Goal: Check status: Check status

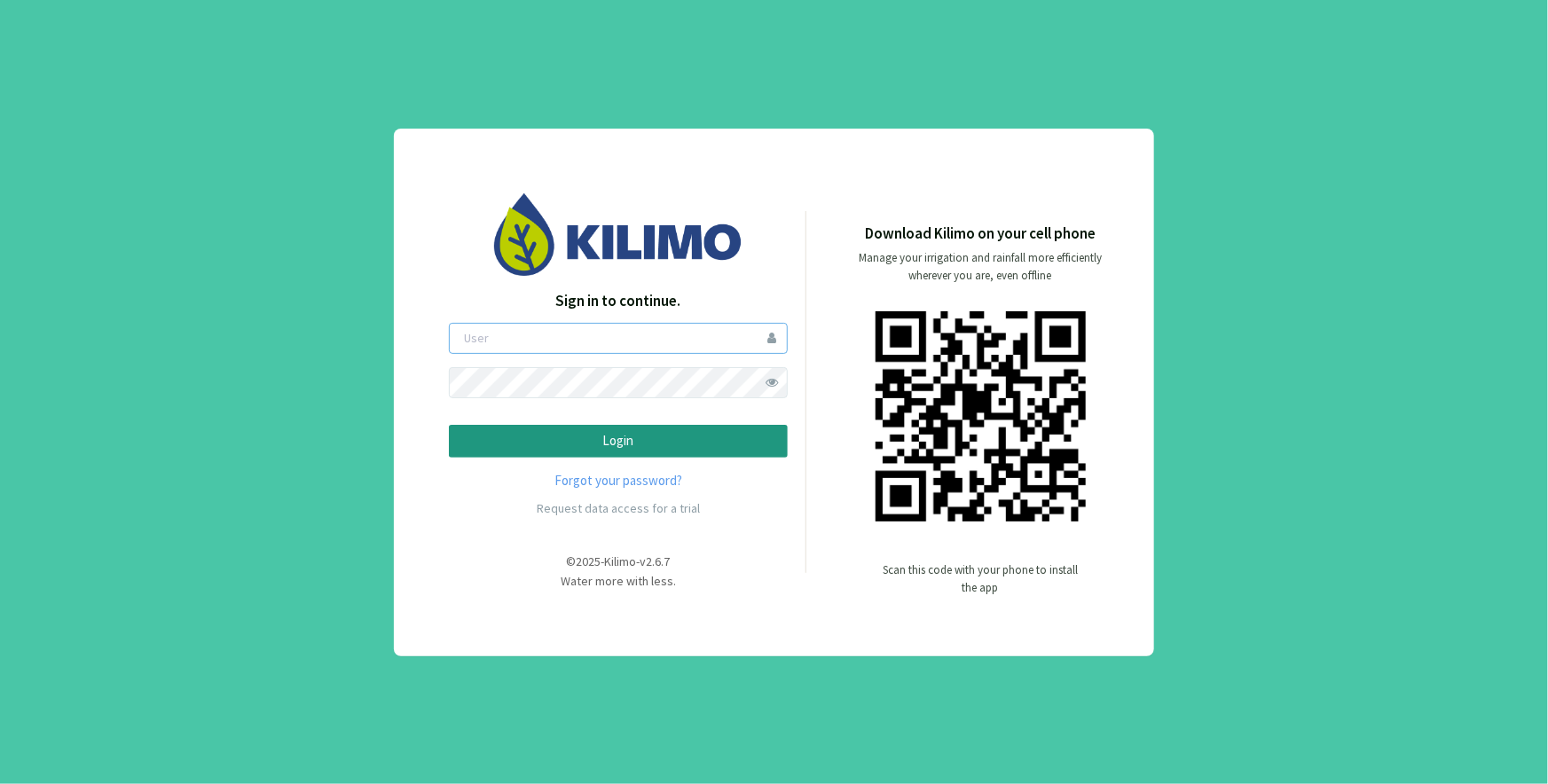
type input "[EMAIL_ADDRESS][DOMAIN_NAME]"
click at [640, 445] on p "Login" at bounding box center [618, 440] width 309 height 20
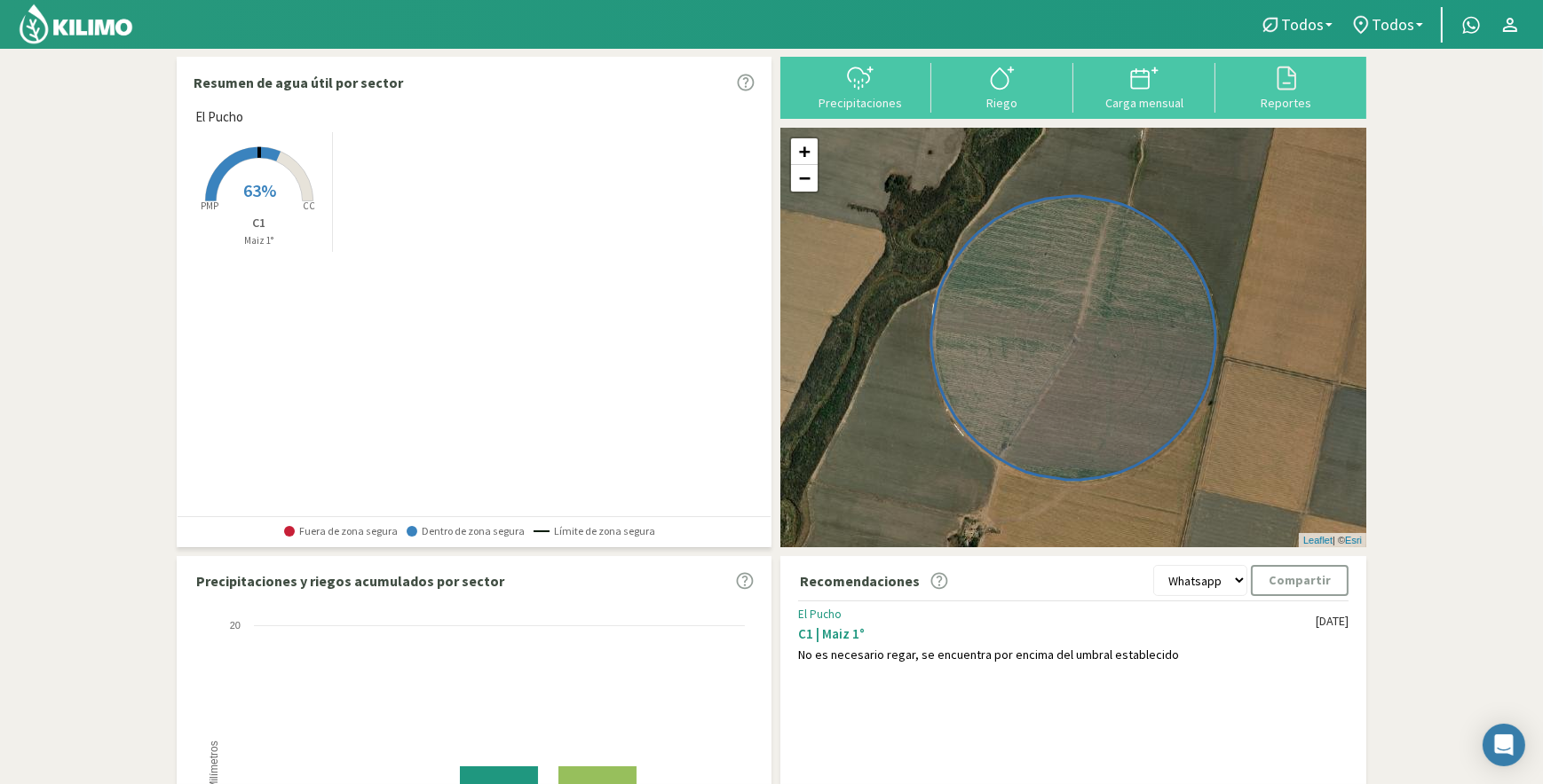
click at [284, 190] on rect at bounding box center [260, 203] width 142 height 142
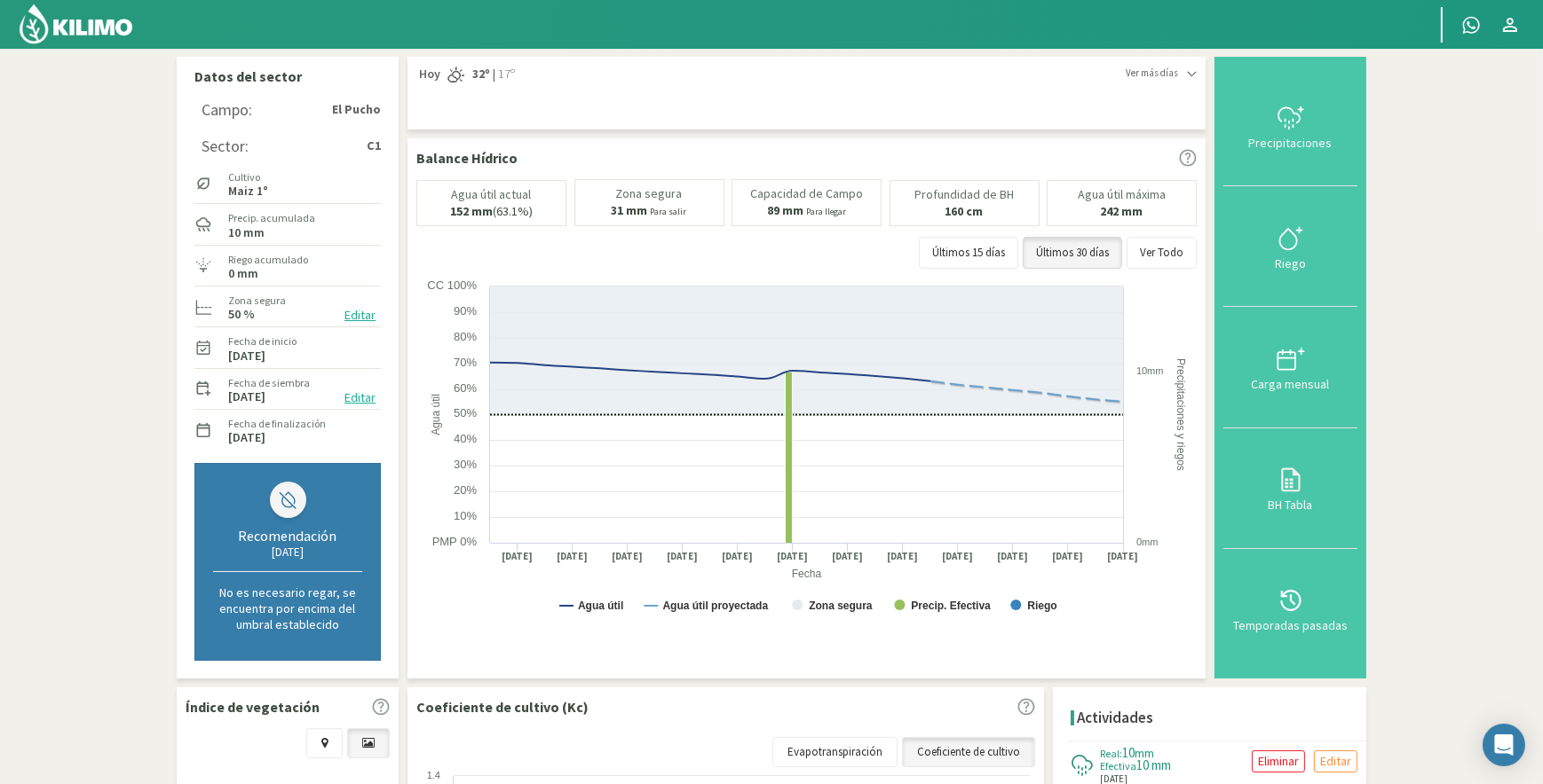
click at [1192, 72] on icon at bounding box center [1191, 74] width 8 height 5
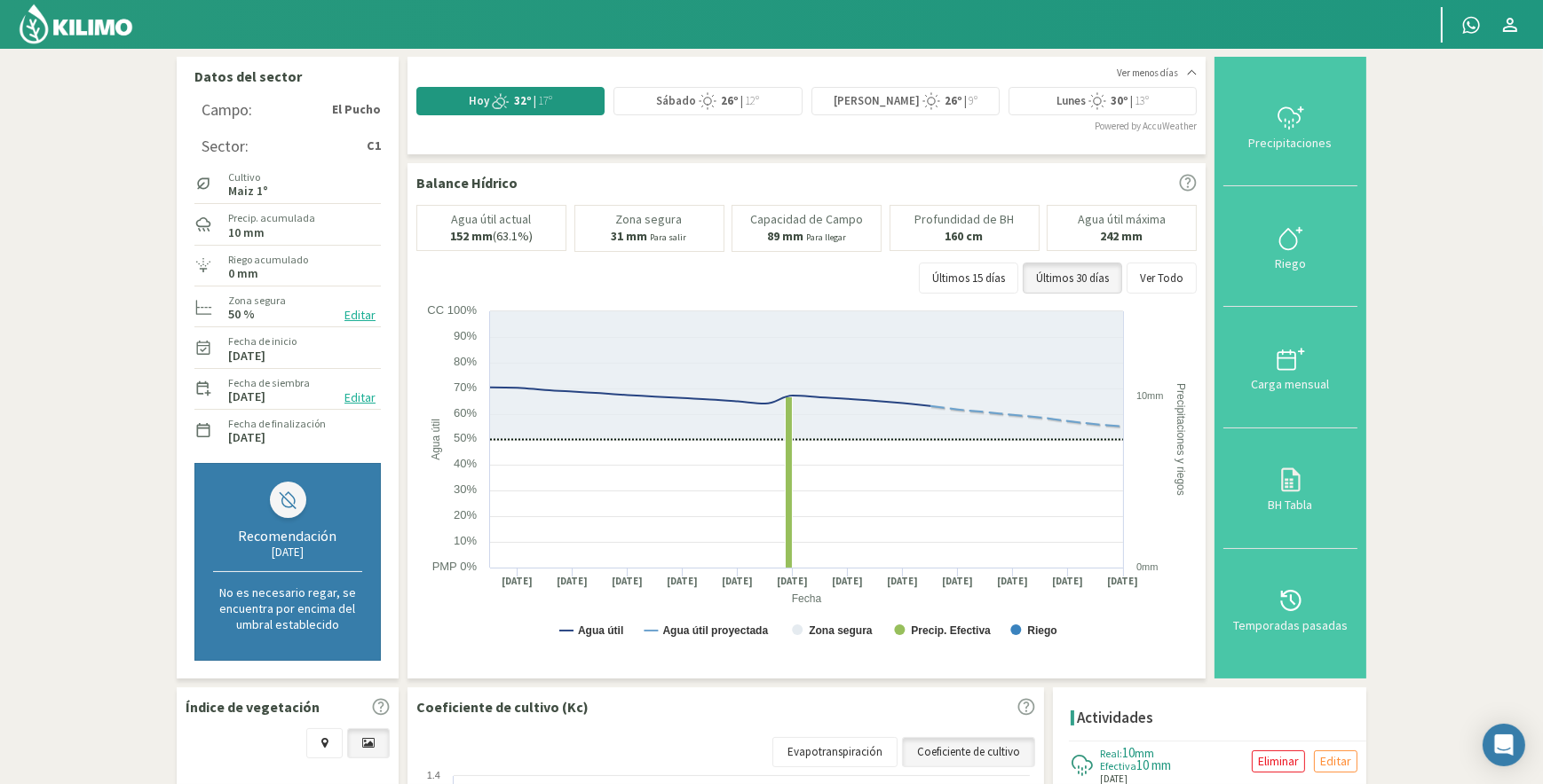
click at [525, 100] on strong "32º" at bounding box center [523, 101] width 18 height 15
click at [579, 101] on div "Hoy 32º | 17º" at bounding box center [511, 101] width 189 height 29
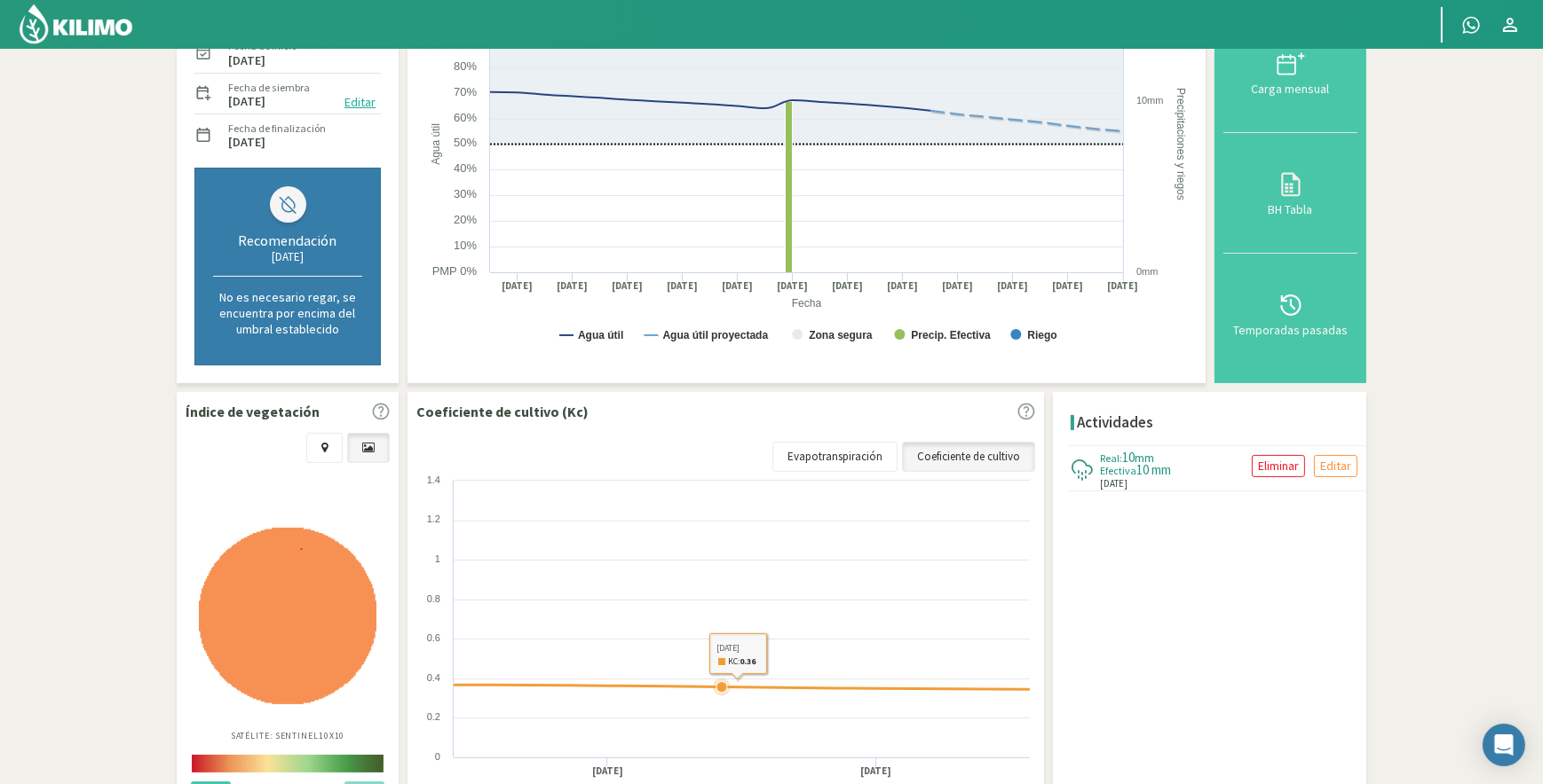
scroll to position [403, 0]
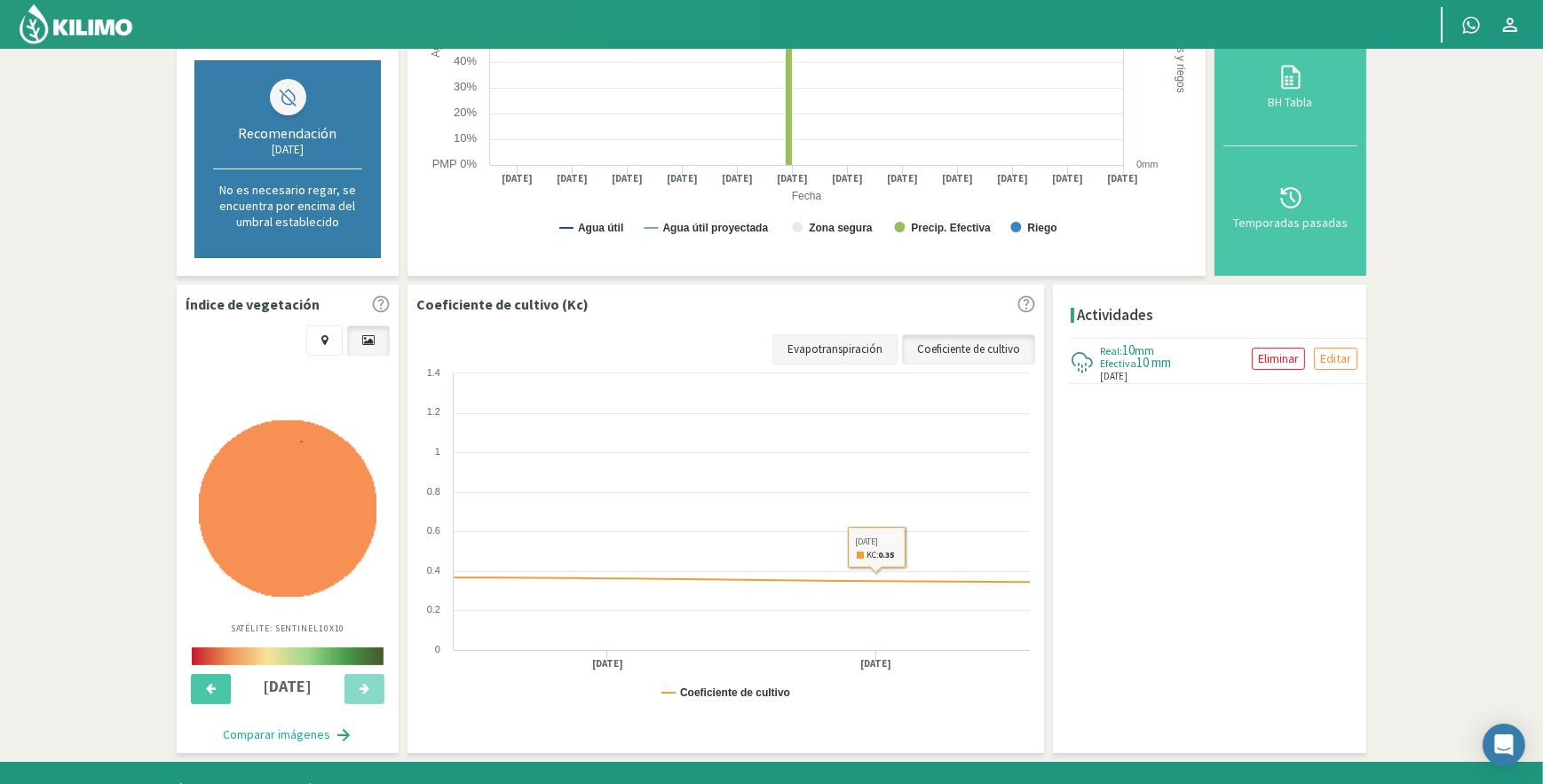
click at [840, 349] on link "Evapotranspiración" at bounding box center [834, 349] width 125 height 31
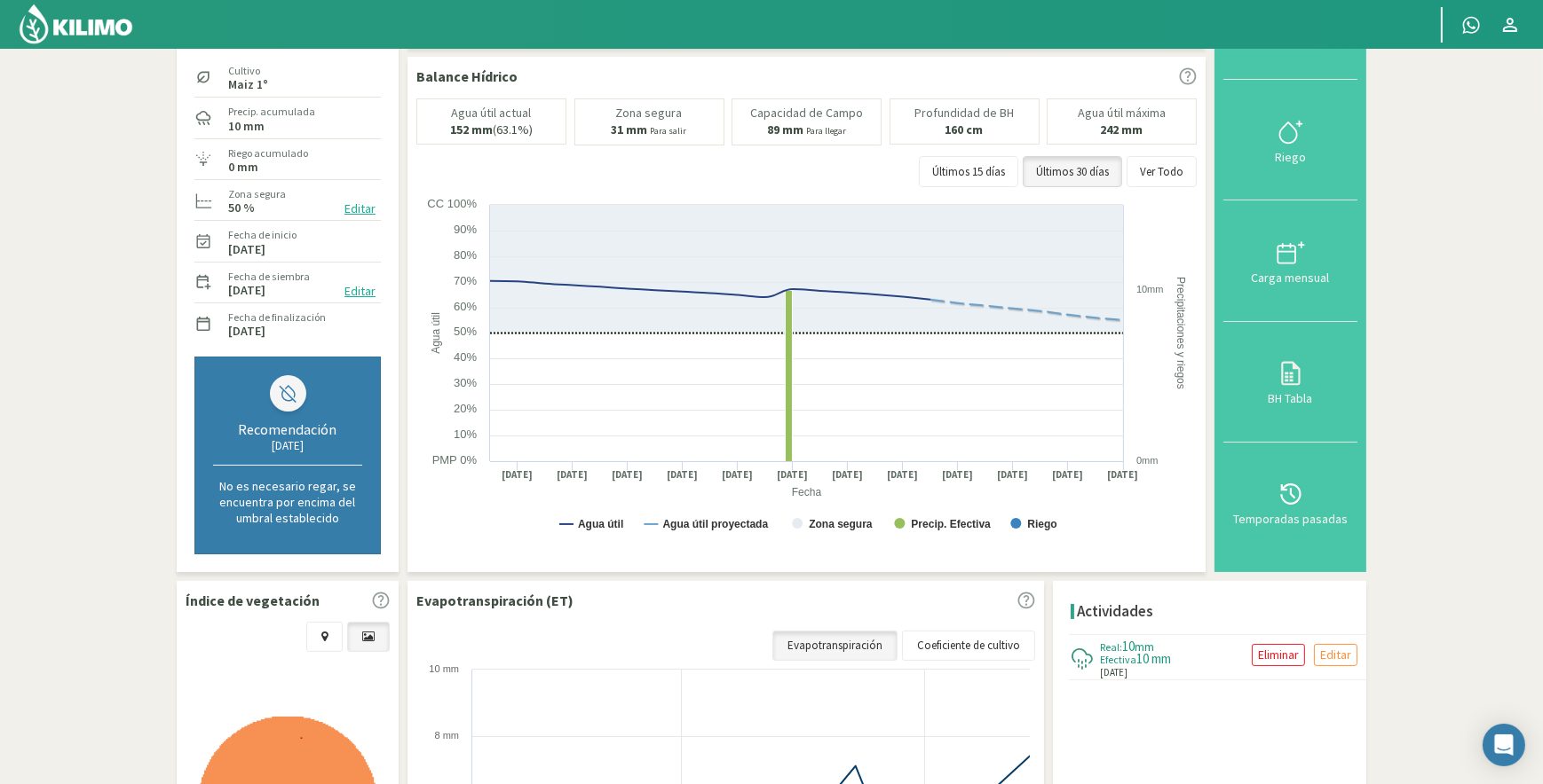
scroll to position [0, 0]
